Goal: Information Seeking & Learning: Find specific fact

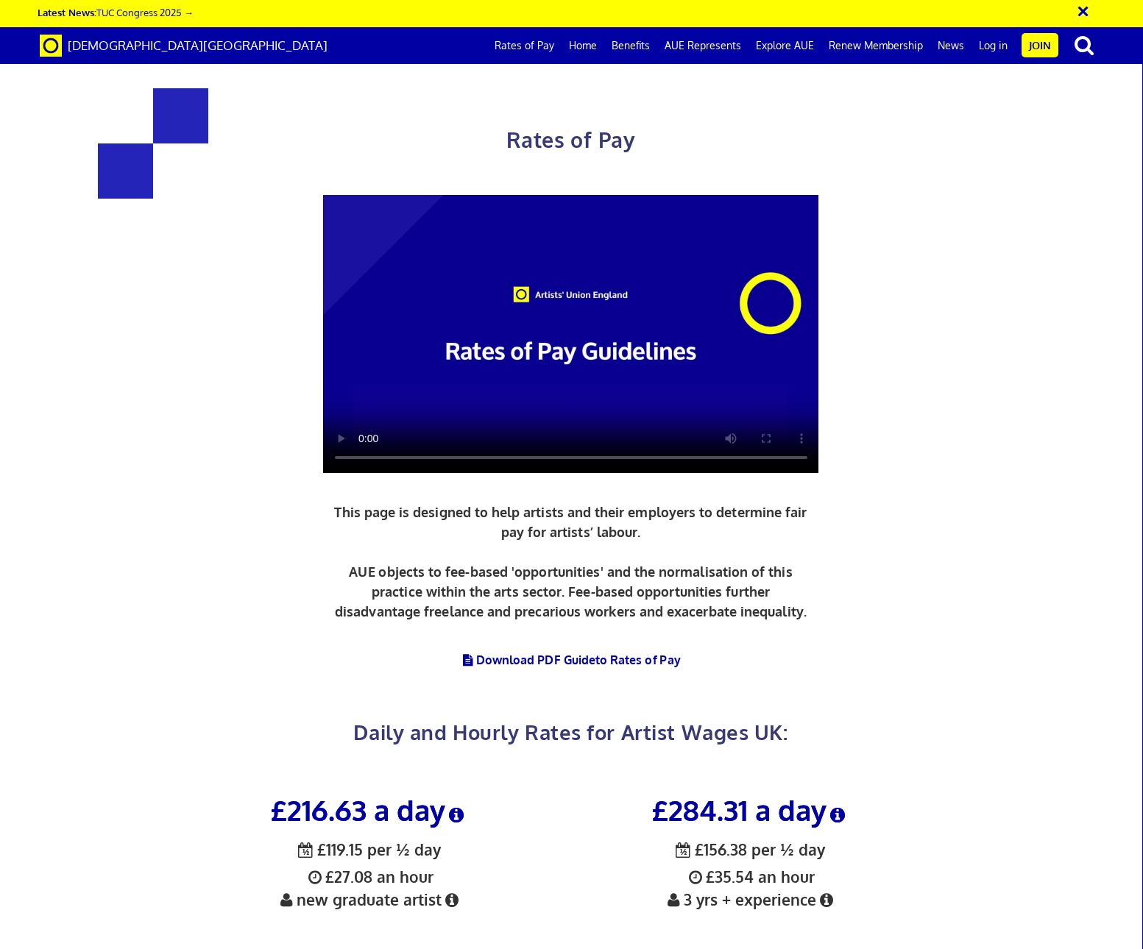
scroll to position [283, 0]
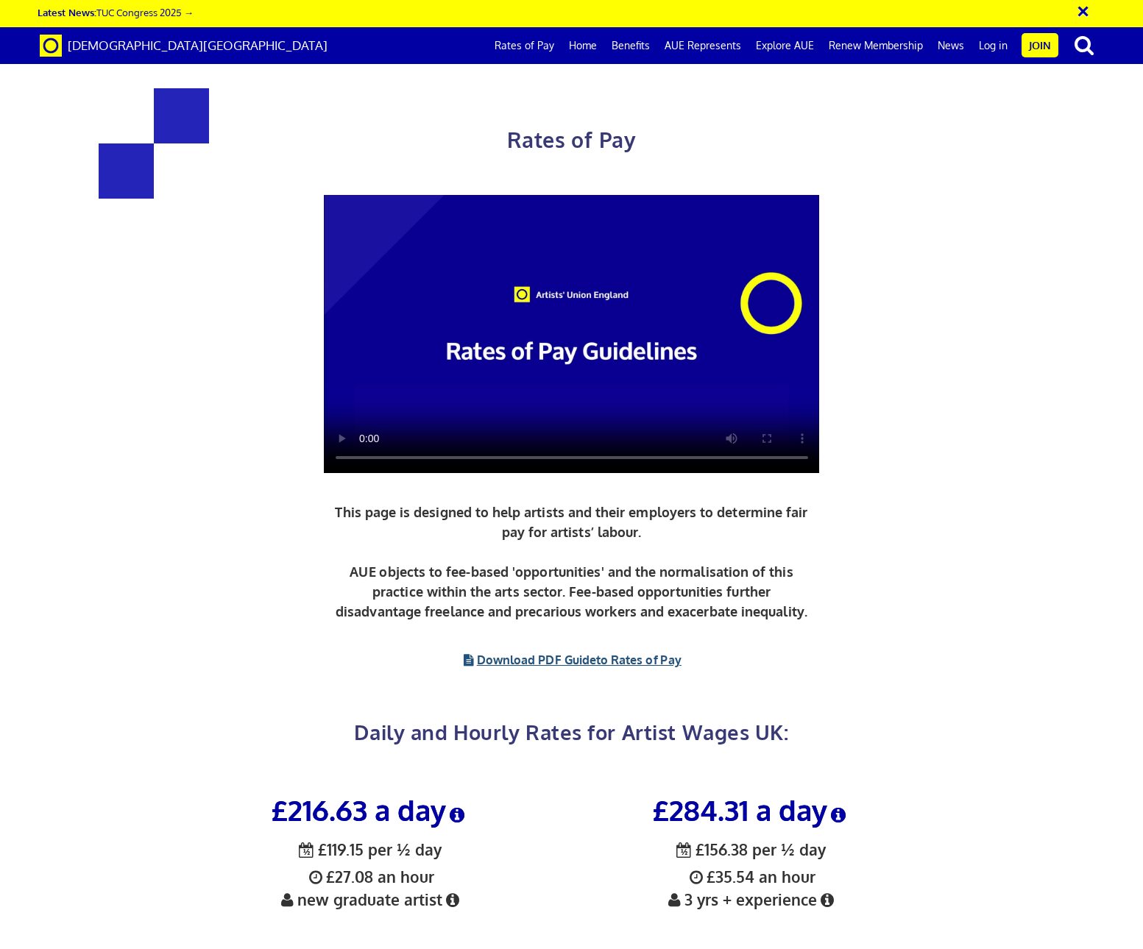
click at [614, 653] on span "to Rates of Pay" at bounding box center [638, 660] width 85 height 15
click at [989, 765] on div "£216.63 a day ½ £119.15 per ½ day £27.08 an hour new graduate artist £284.31 a …" at bounding box center [560, 963] width 1143 height 396
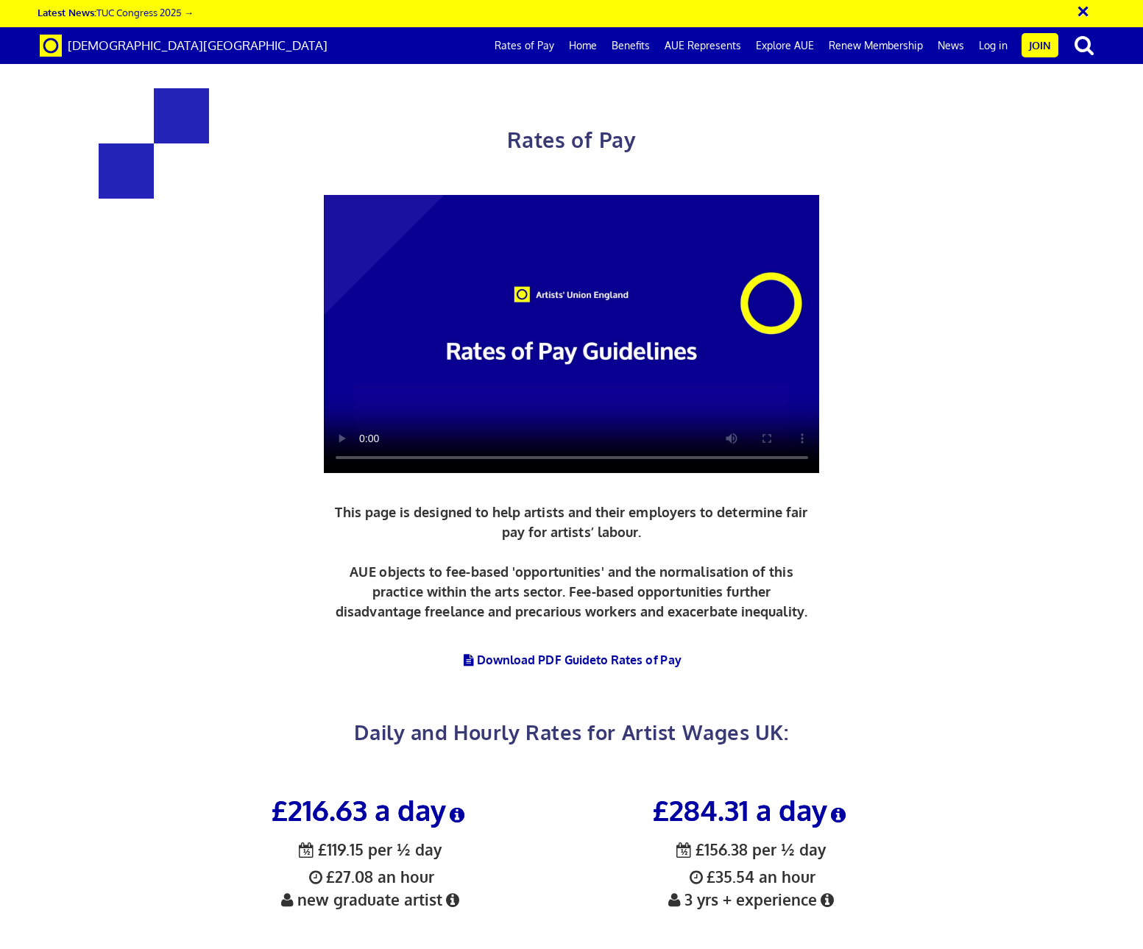
click at [918, 168] on div "Rates of Pay This page is designed to help artists and their employers to deter…" at bounding box center [571, 412] width 776 height 706
